Goal: Task Accomplishment & Management: Use online tool/utility

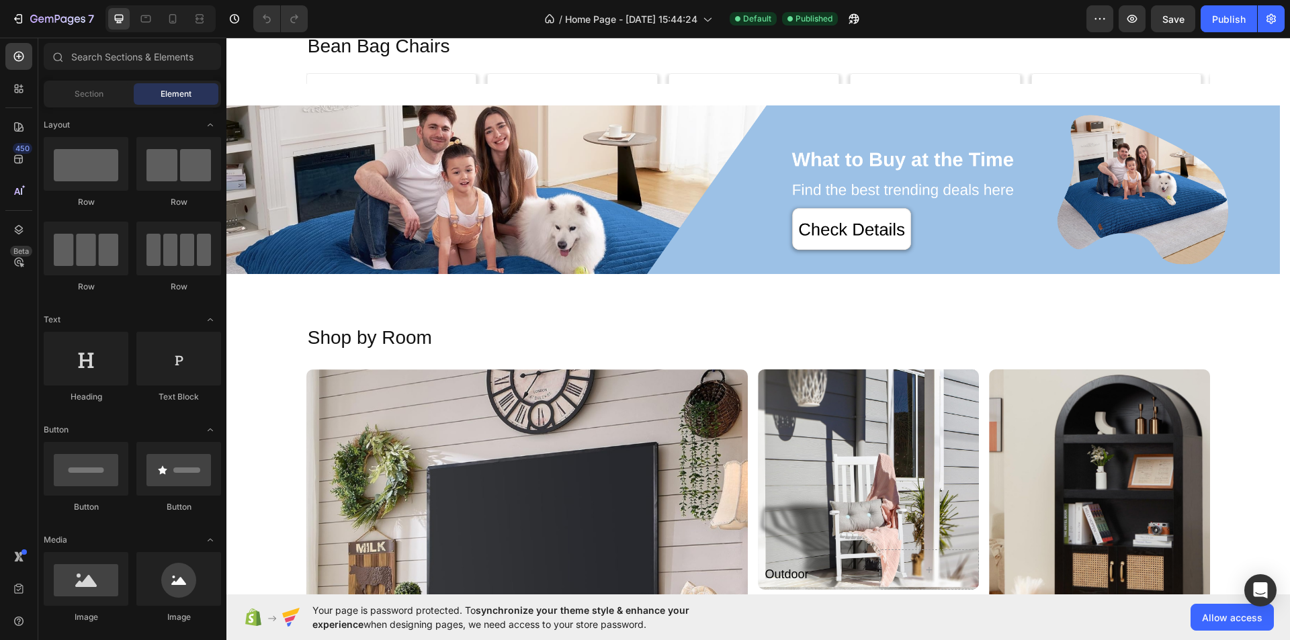
scroll to position [2419, 0]
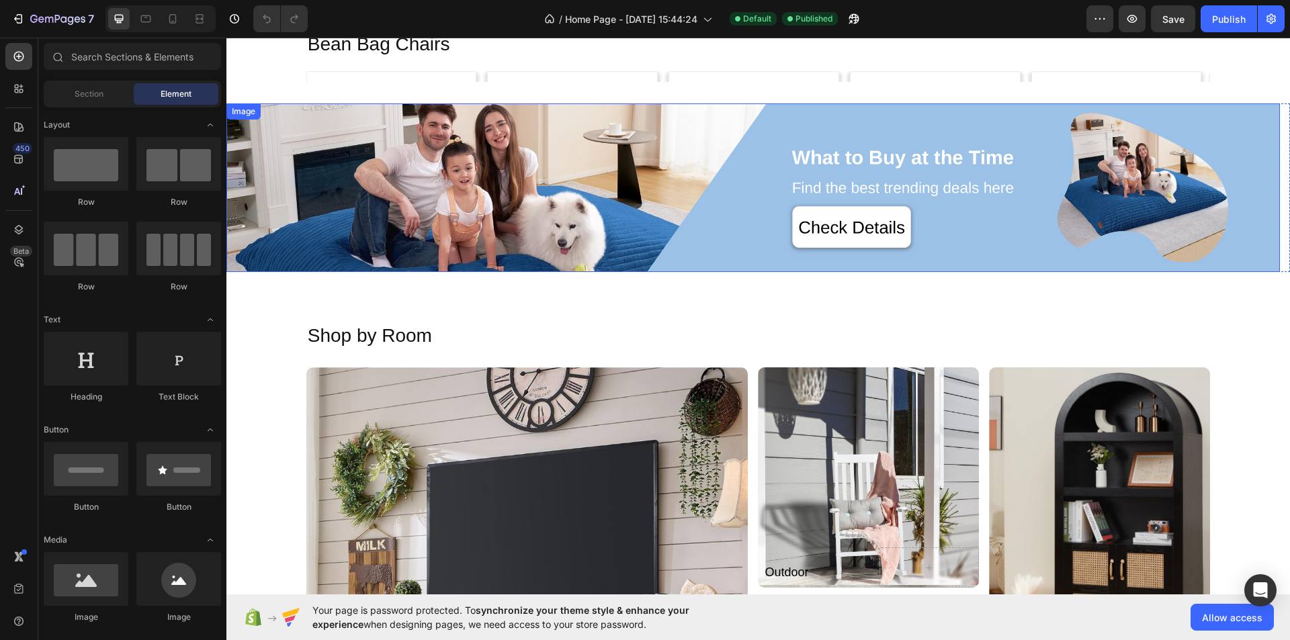
click at [519, 173] on img at bounding box center [753, 187] width 1054 height 169
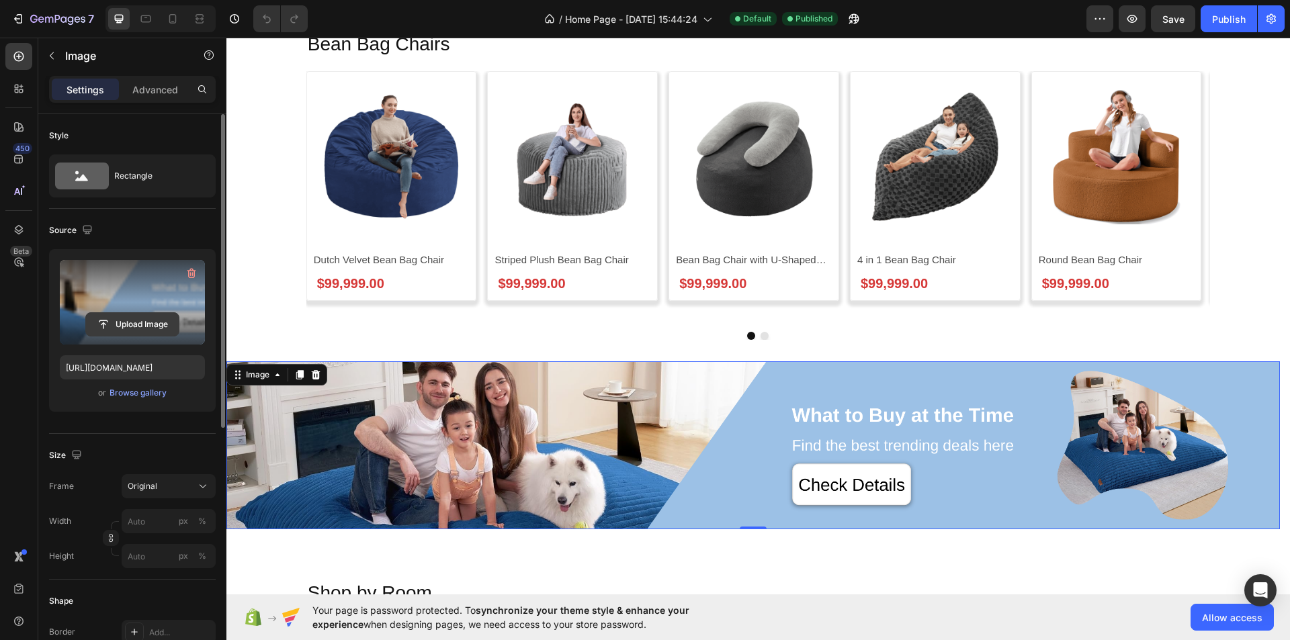
click at [153, 323] on input "file" at bounding box center [132, 324] width 93 height 23
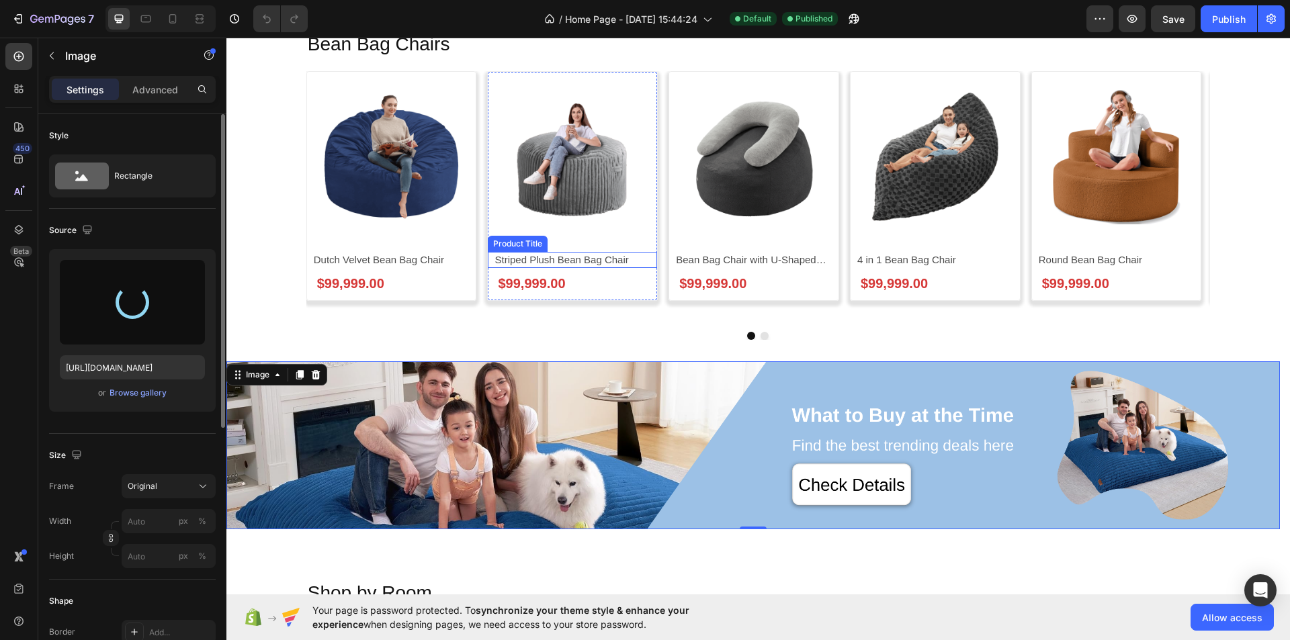
type input "[URL][DOMAIN_NAME]"
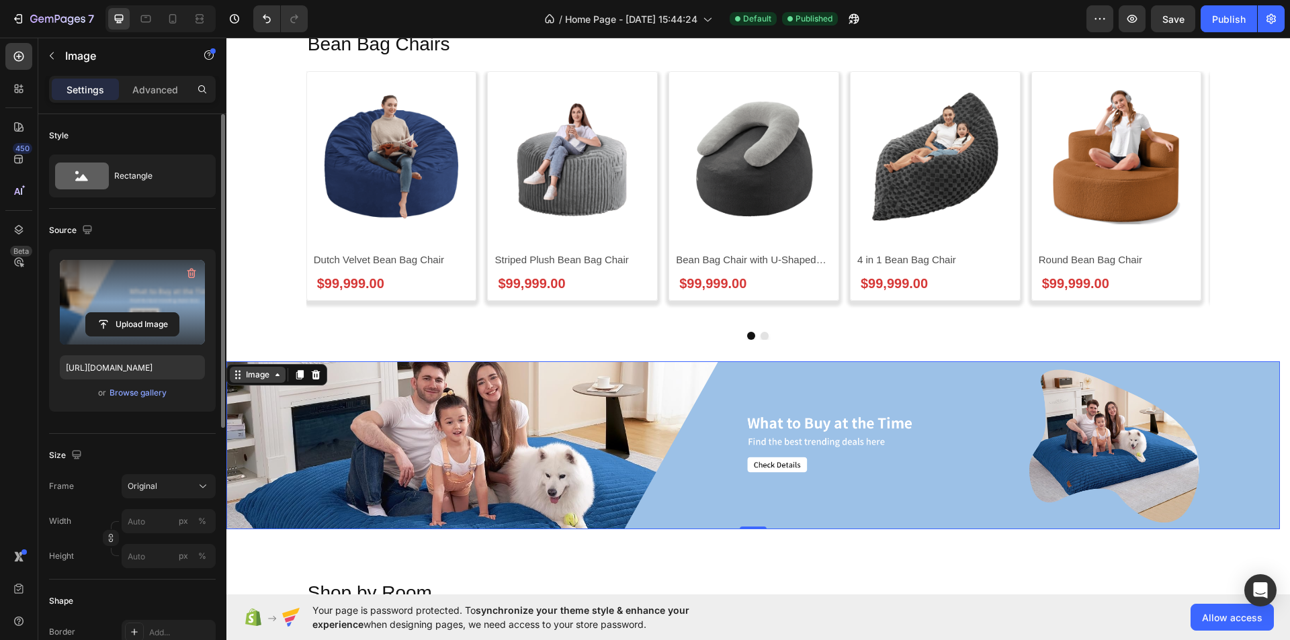
click at [261, 369] on div "Image" at bounding box center [257, 375] width 29 height 12
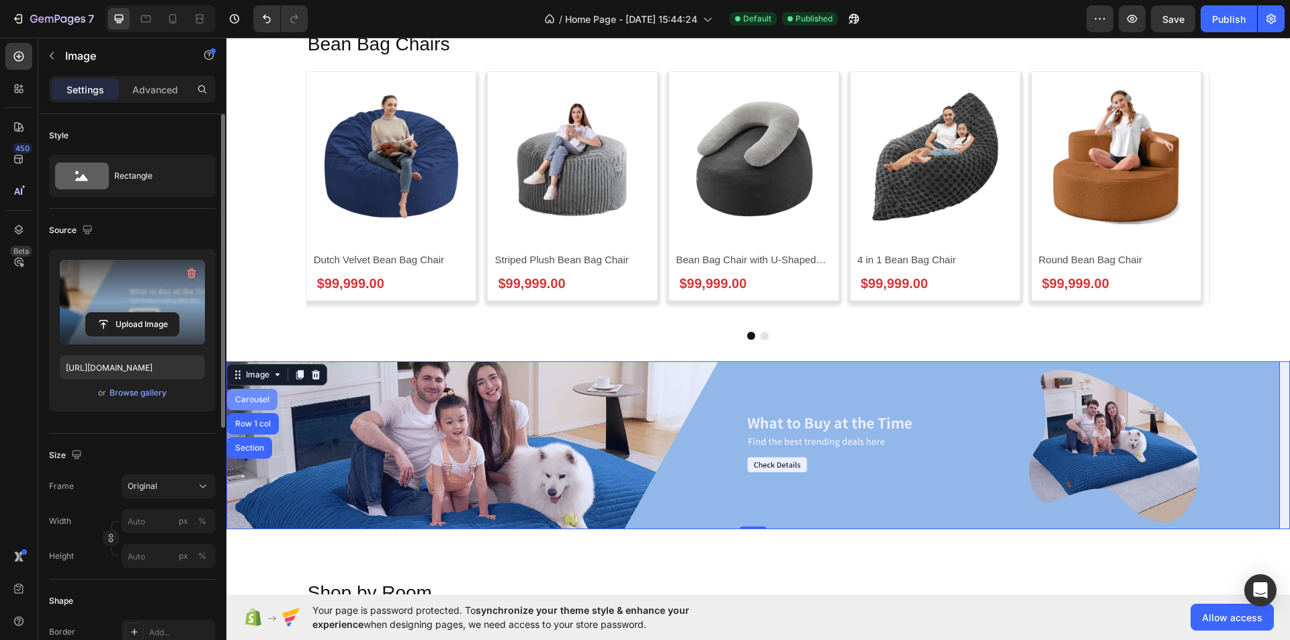
click at [261, 403] on div "Carousel" at bounding box center [252, 400] width 40 height 8
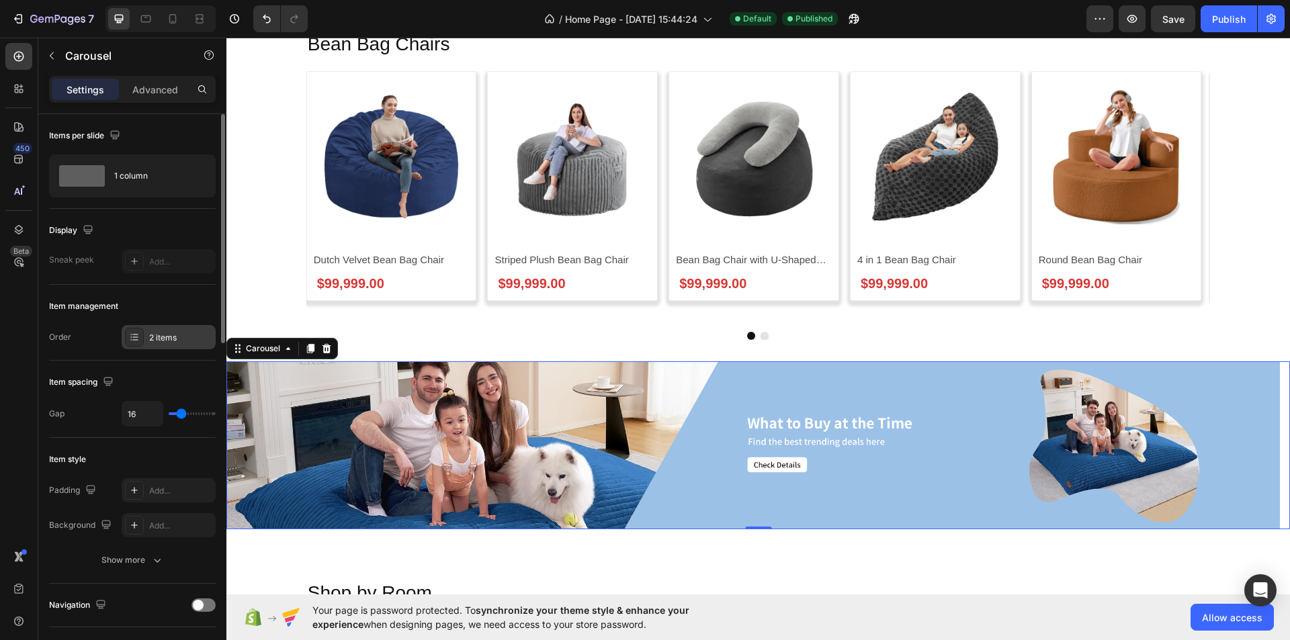
click at [205, 334] on div "2 items" at bounding box center [180, 338] width 63 height 12
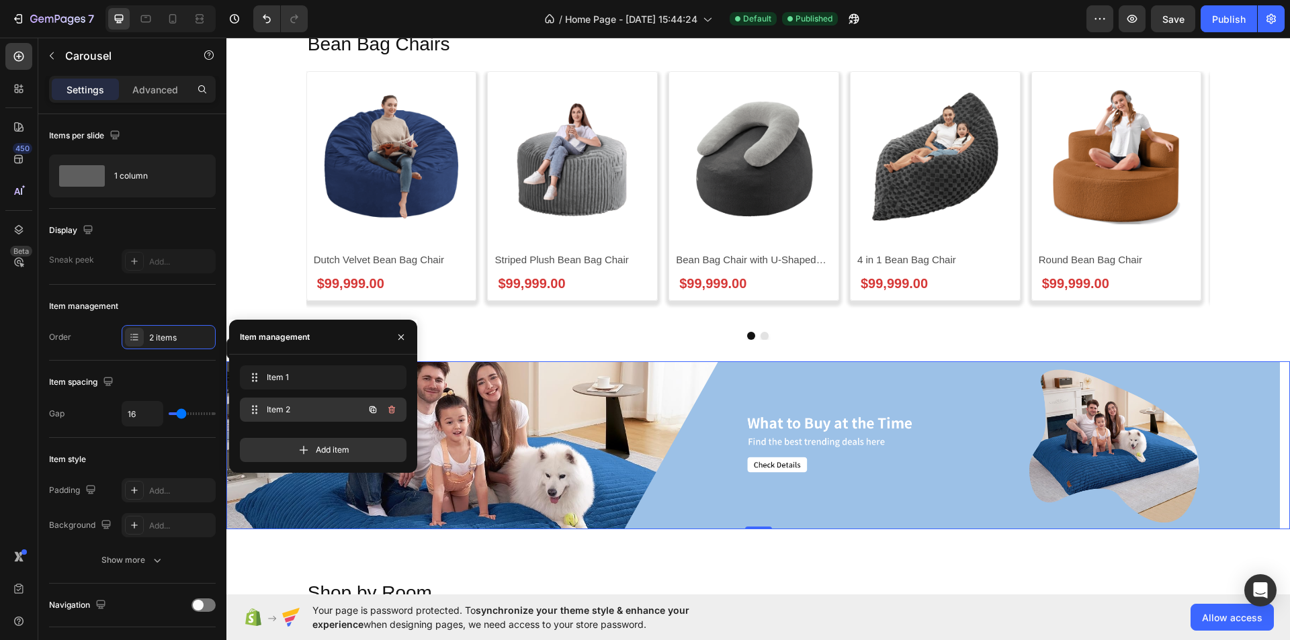
click at [288, 401] on div "Item 2 Item 2" at bounding box center [304, 409] width 118 height 19
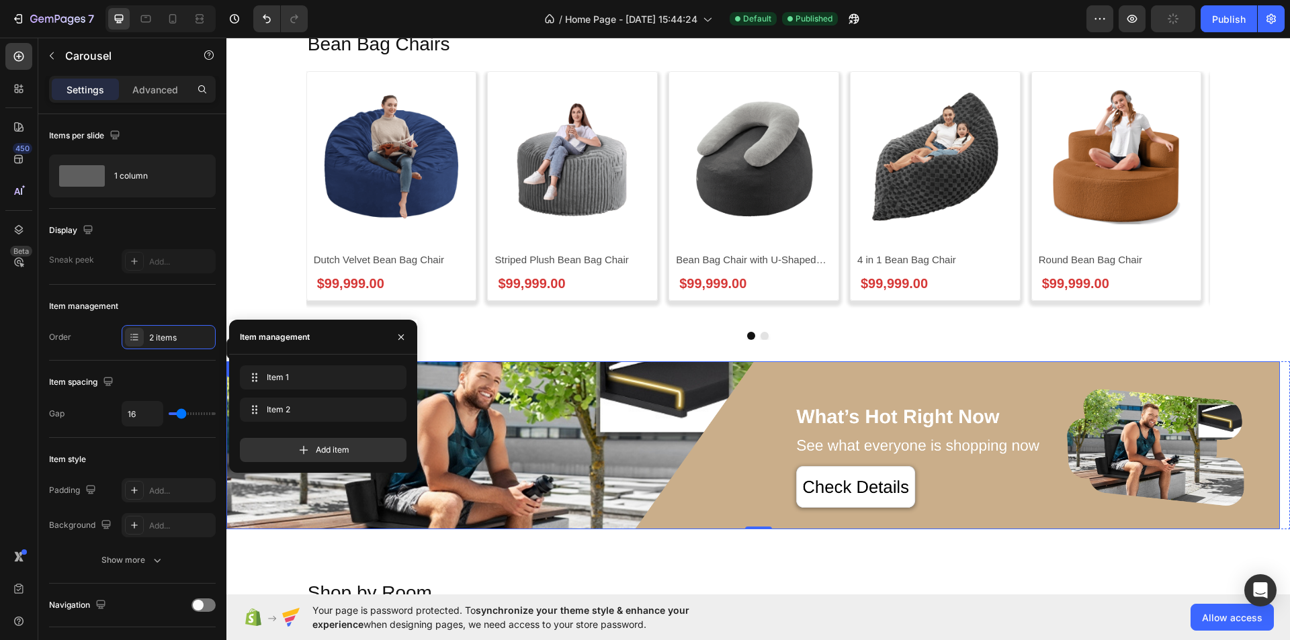
click at [604, 420] on img at bounding box center [753, 445] width 1054 height 169
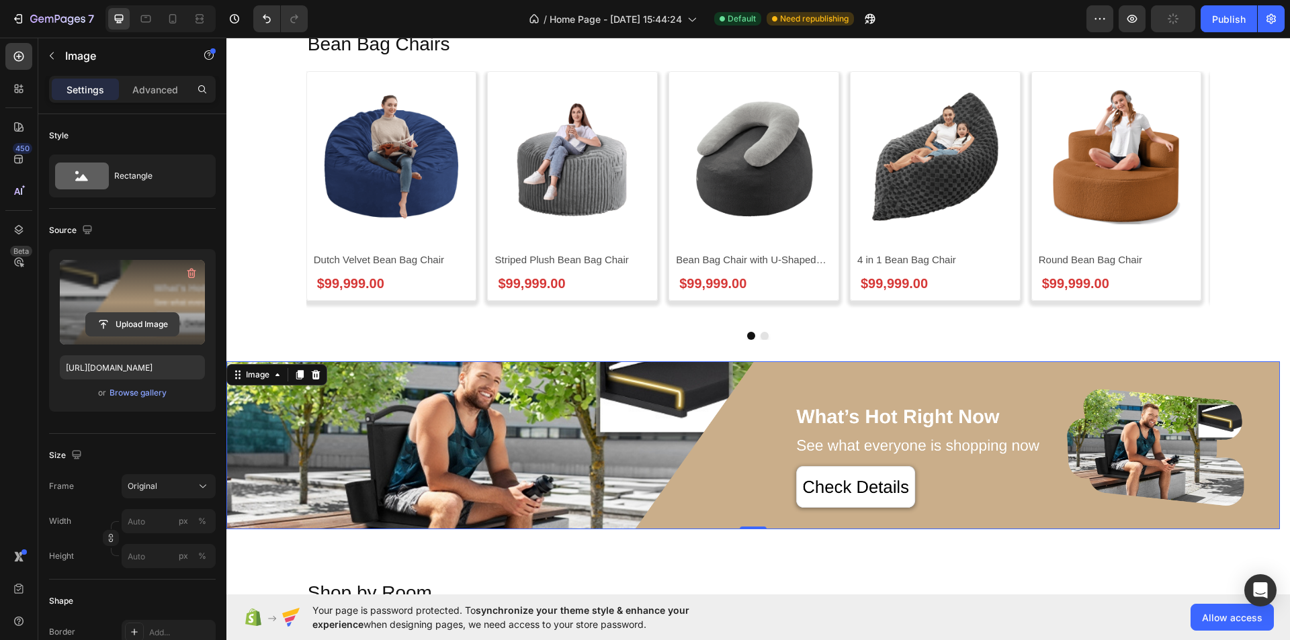
click at [132, 321] on input "file" at bounding box center [132, 324] width 93 height 23
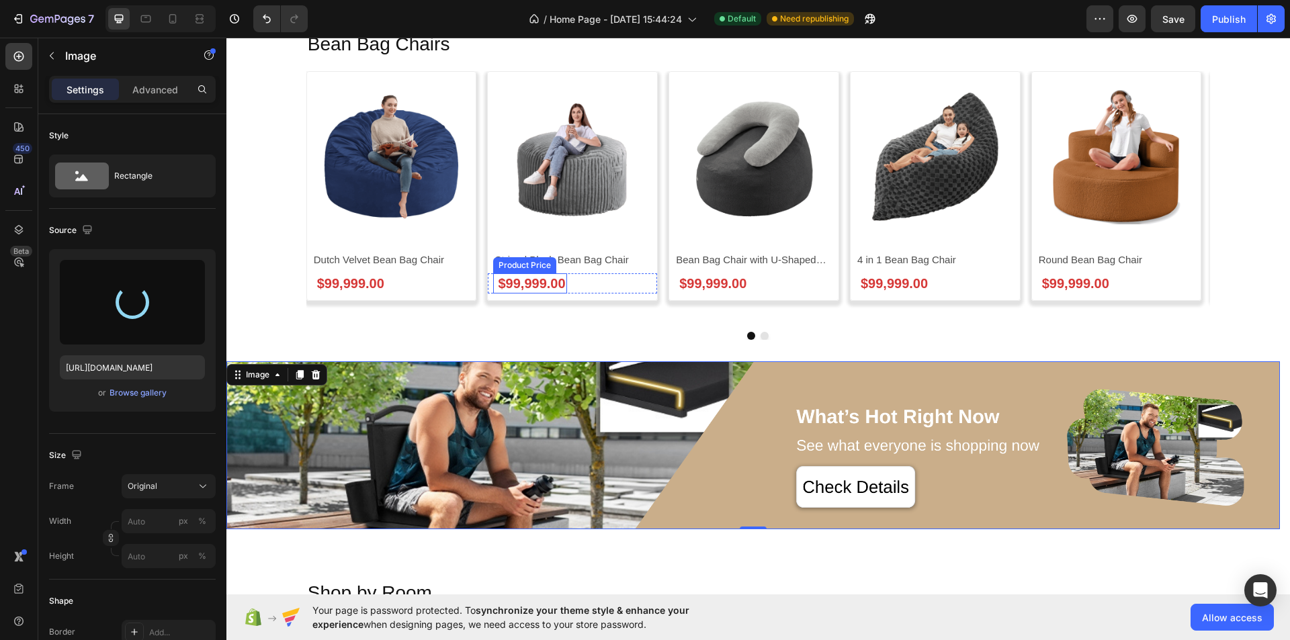
type input "[URL][DOMAIN_NAME]"
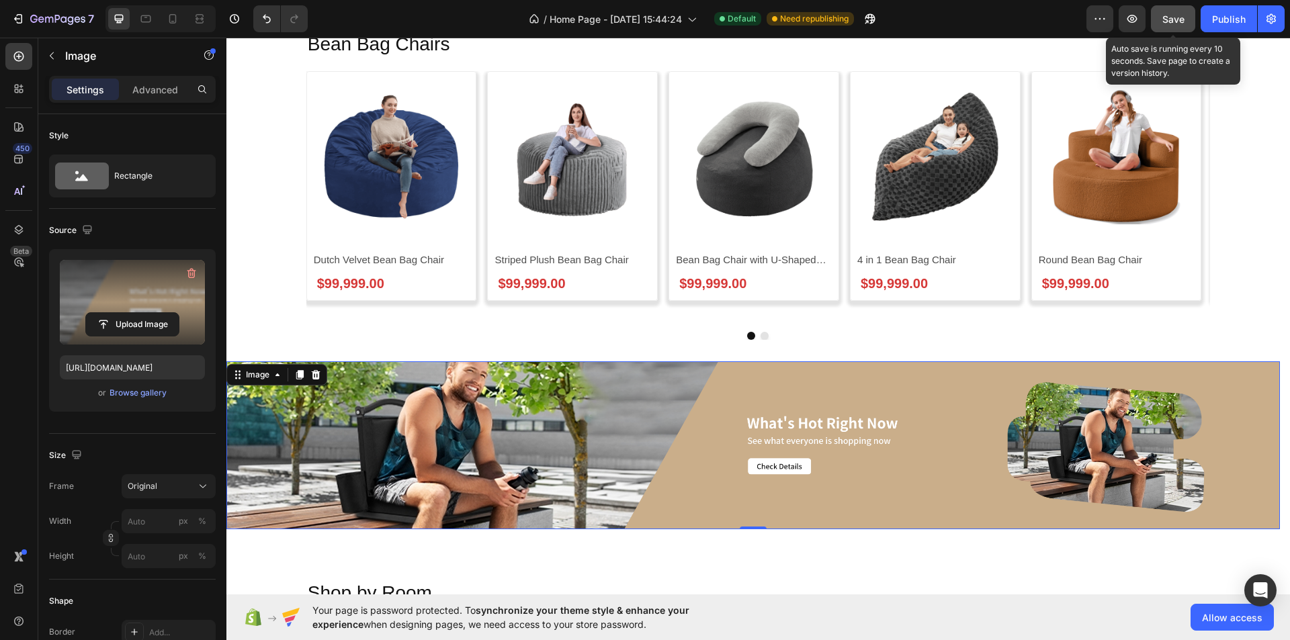
click at [1162, 17] on button "Save" at bounding box center [1173, 18] width 44 height 27
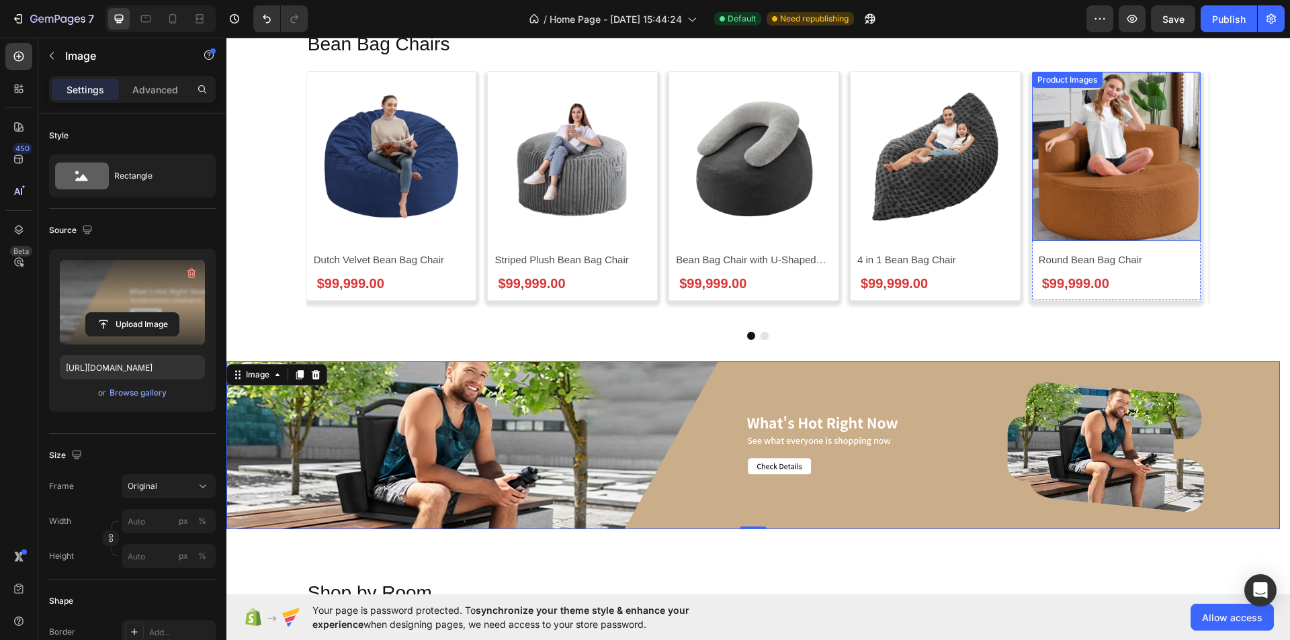
click at [1151, 5] on button "Save" at bounding box center [1173, 18] width 44 height 27
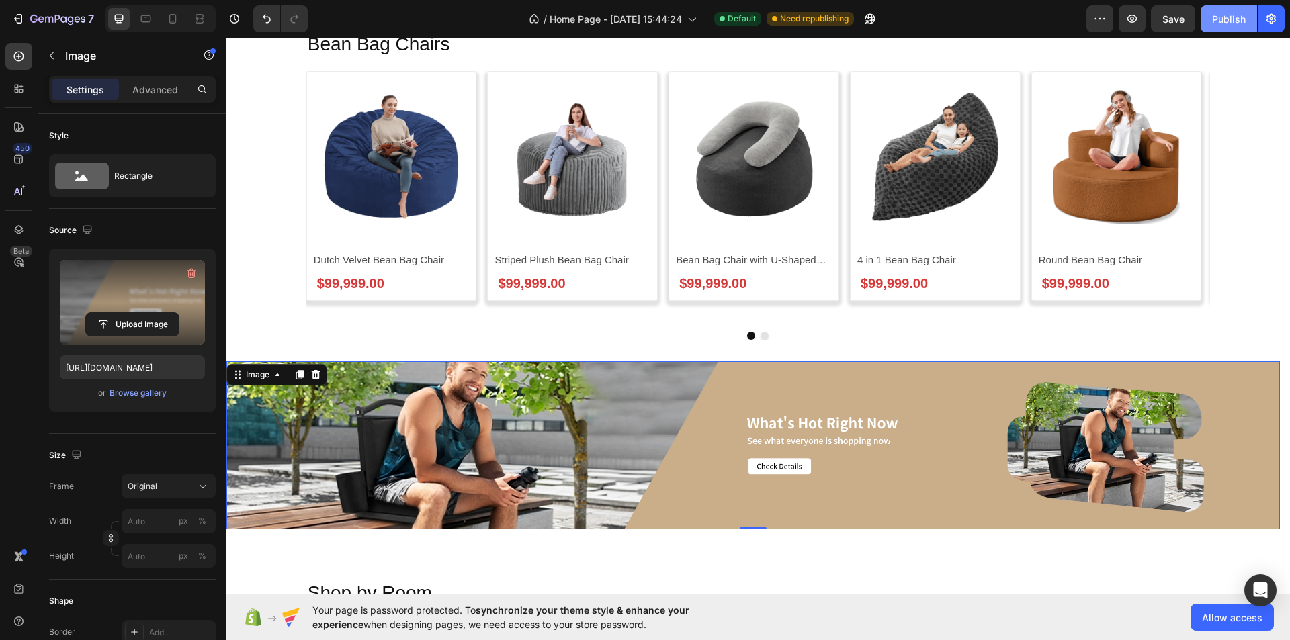
click at [1215, 14] on div "Publish" at bounding box center [1229, 19] width 34 height 14
